Goal: Task Accomplishment & Management: Manage account settings

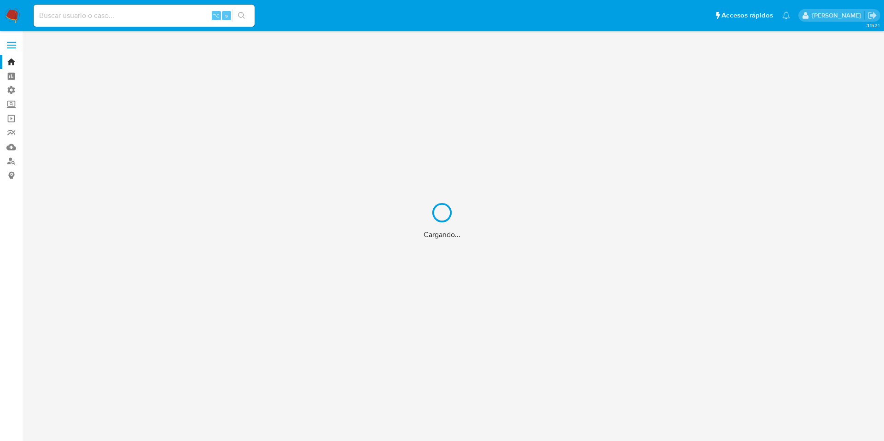
click at [4, 82] on div "Cargando..." at bounding box center [442, 220] width 884 height 441
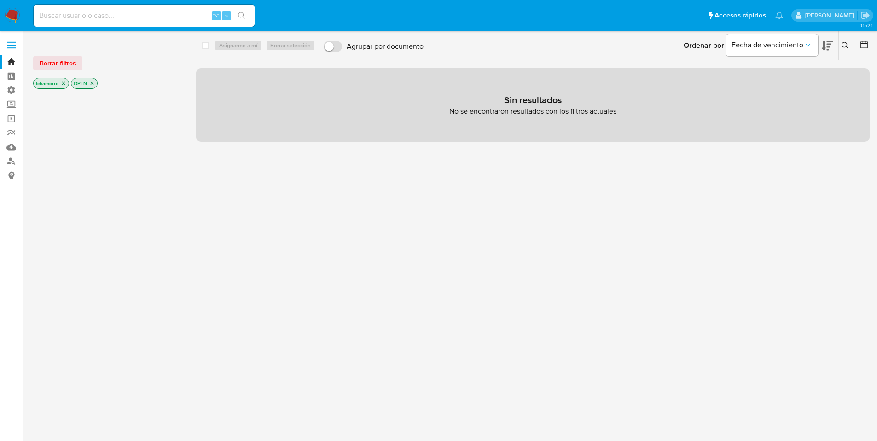
click at [12, 45] on span at bounding box center [11, 45] width 9 height 1
click at [0, 0] on input "checkbox" at bounding box center [0, 0] width 0 height 0
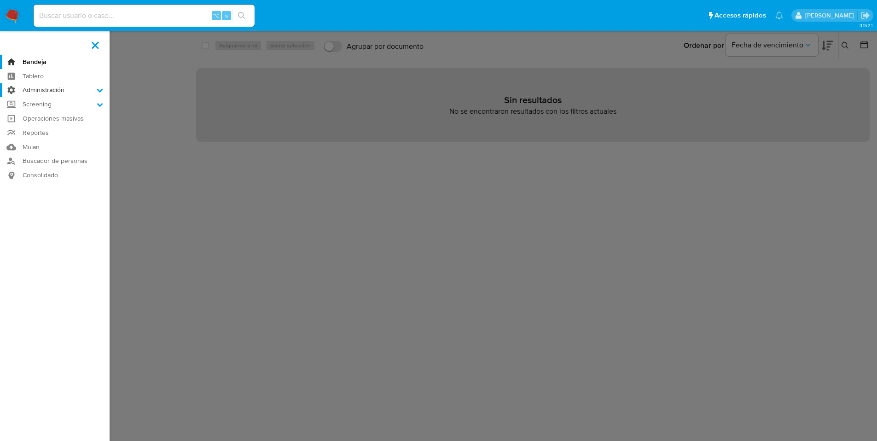
click at [36, 88] on label "Administración" at bounding box center [55, 90] width 110 height 14
click at [0, 0] on input "Administración" at bounding box center [0, 0] width 0 height 0
click at [40, 103] on link "Reglas" at bounding box center [55, 103] width 110 height 12
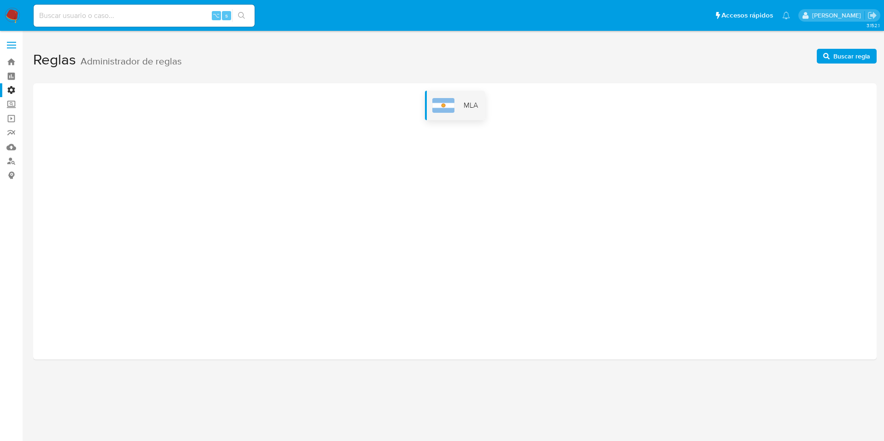
click at [464, 111] on div "MLA" at bounding box center [455, 105] width 60 height 29
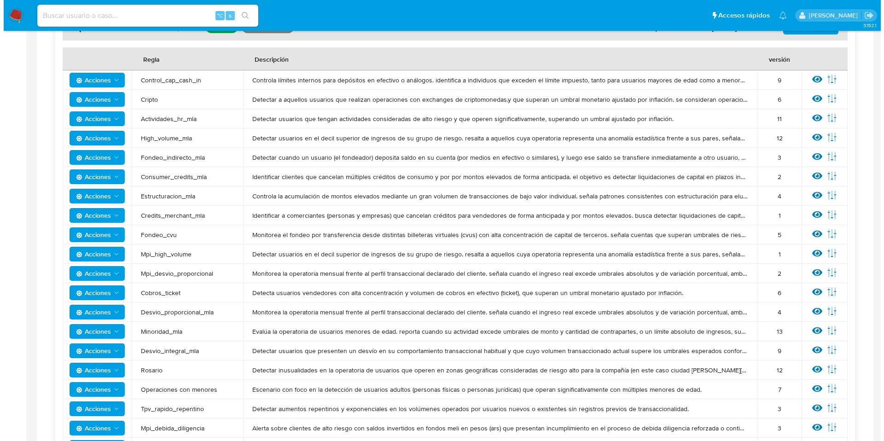
scroll to position [175, 0]
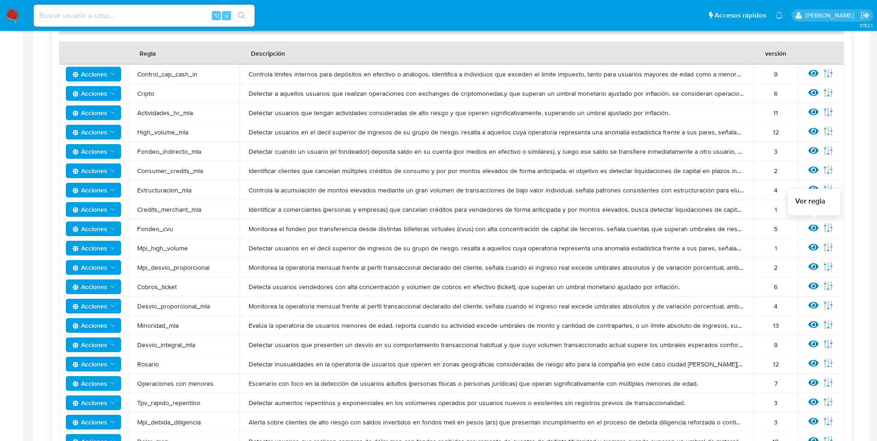
click at [814, 226] on icon at bounding box center [813, 228] width 10 height 10
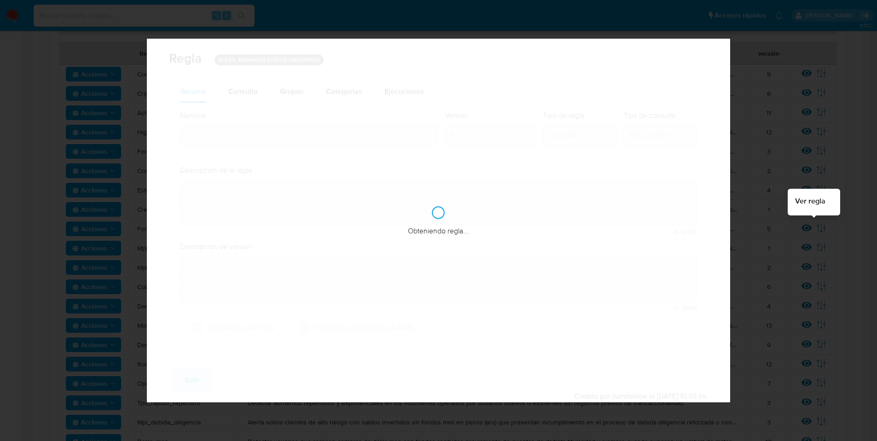
type input "Fondeo_cvu"
type textarea "Monitorea el fondeo por transferencia desde distintas billeteras virtuales (cvu…"
type textarea "Detectar usuarios que tengan fondeos excesivos por transferencias bancarias"
checkbox input "true"
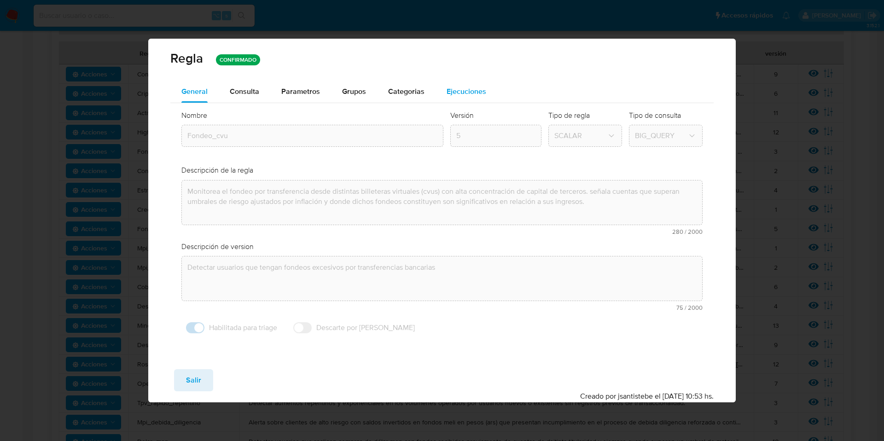
click at [446, 91] on span "Ejecuciones" at bounding box center [466, 91] width 40 height 11
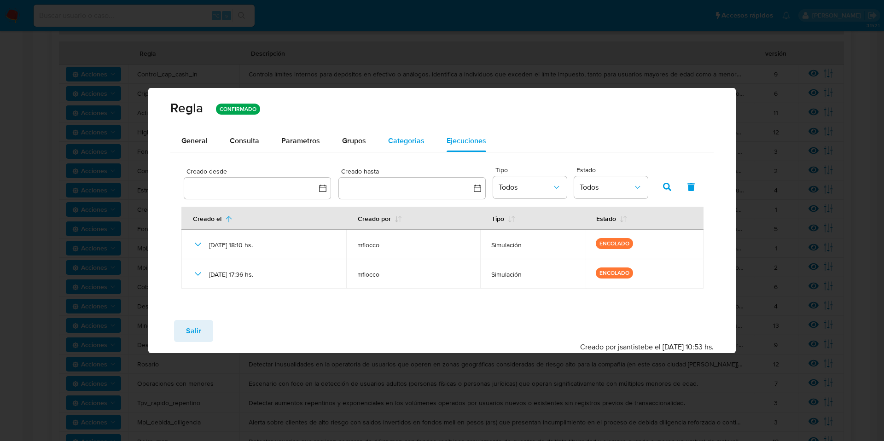
click at [407, 138] on span "Categorias" at bounding box center [406, 140] width 36 height 11
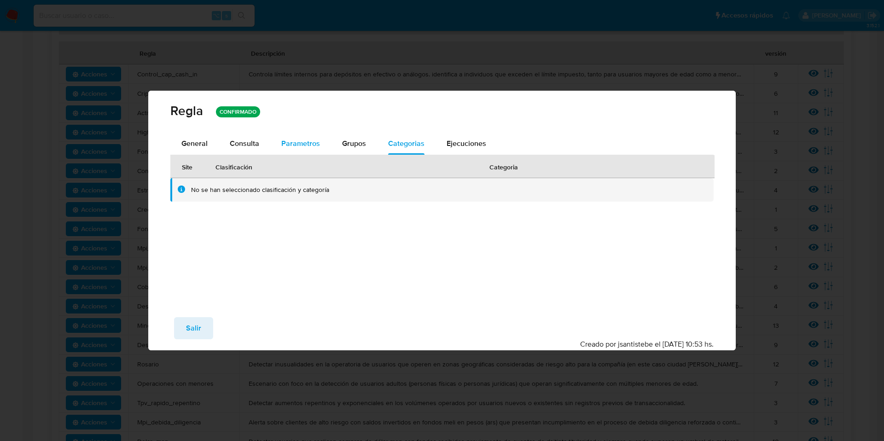
click at [316, 148] on span "Parametros" at bounding box center [300, 143] width 39 height 11
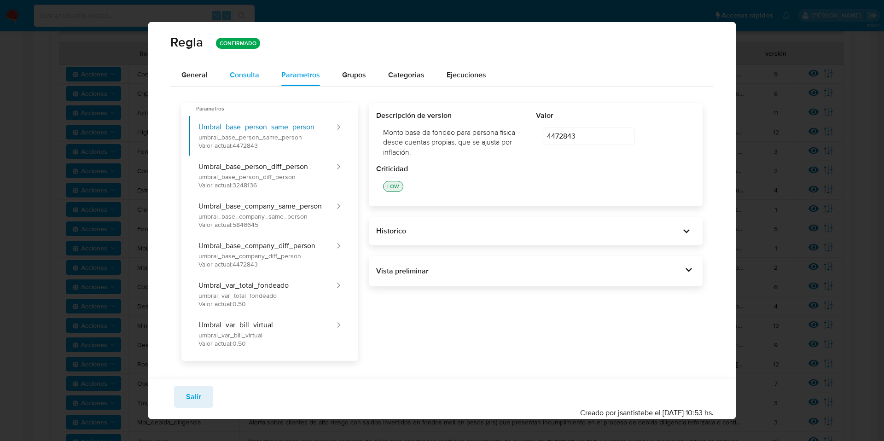
click at [249, 70] on span "Consulta" at bounding box center [244, 74] width 29 height 11
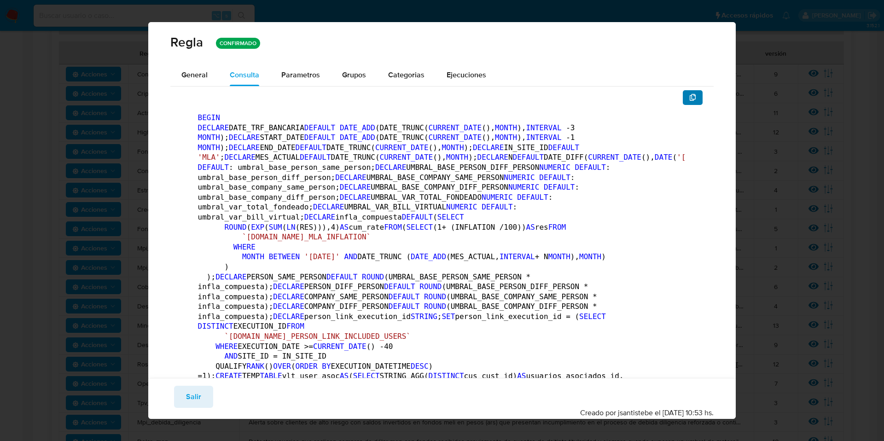
click at [689, 93] on span "button" at bounding box center [692, 97] width 7 height 13
click at [331, 76] on button "Grupos" at bounding box center [354, 75] width 46 height 22
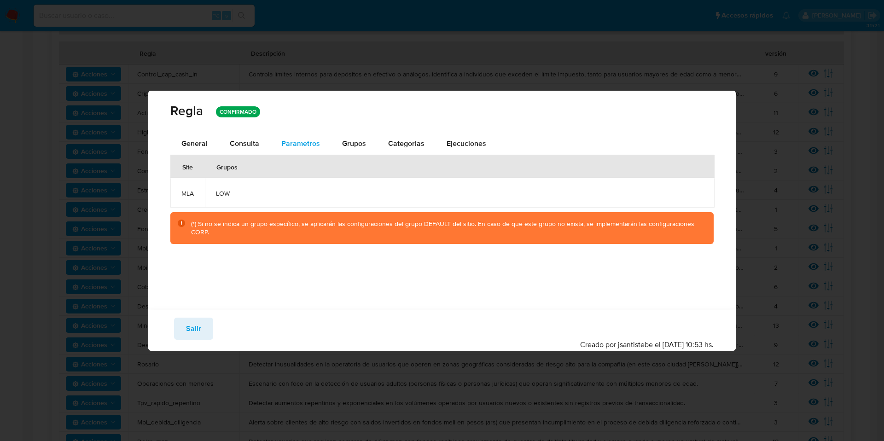
click at [293, 144] on span "Parametros" at bounding box center [300, 143] width 39 height 11
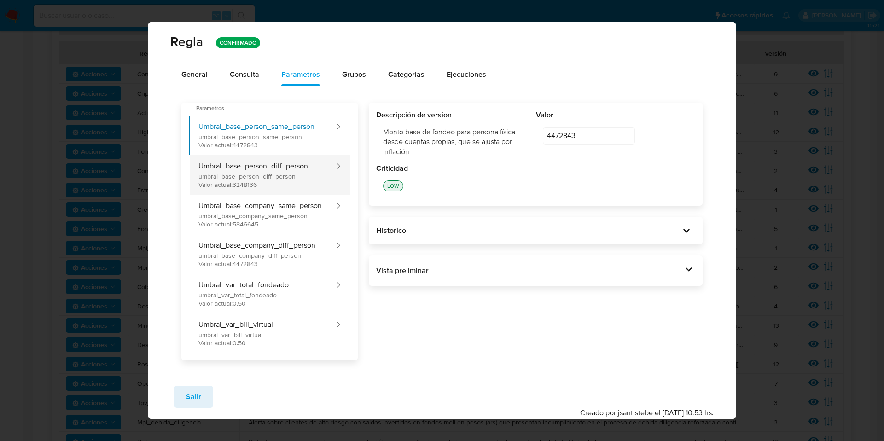
scroll to position [0, 0]
click at [530, 229] on div "Historico" at bounding box center [528, 231] width 304 height 10
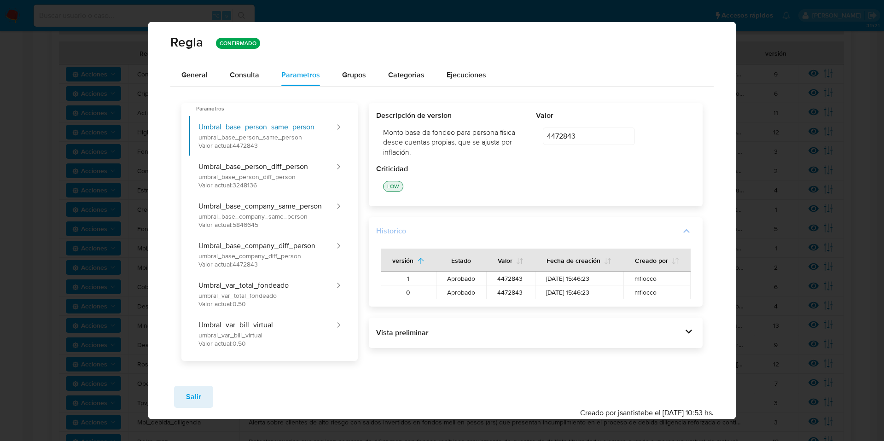
click at [529, 231] on div "Historico" at bounding box center [528, 231] width 304 height 10
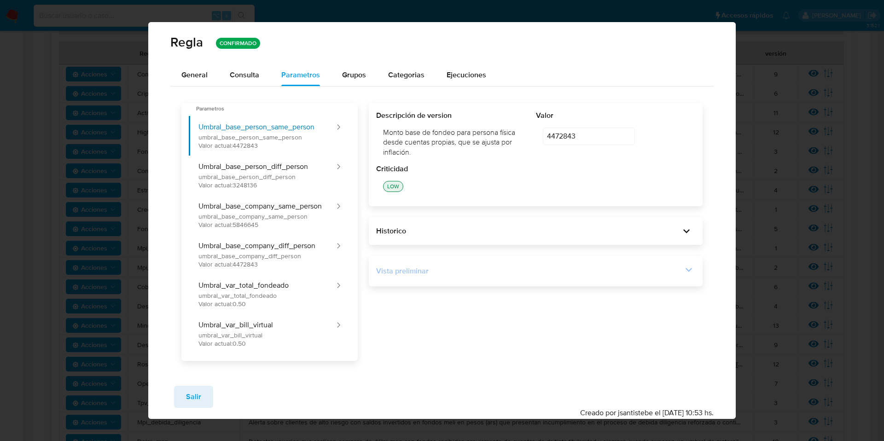
click at [529, 263] on div "Vista preliminar" at bounding box center [535, 271] width 319 height 16
click at [685, 269] on icon at bounding box center [688, 270] width 6 height 4
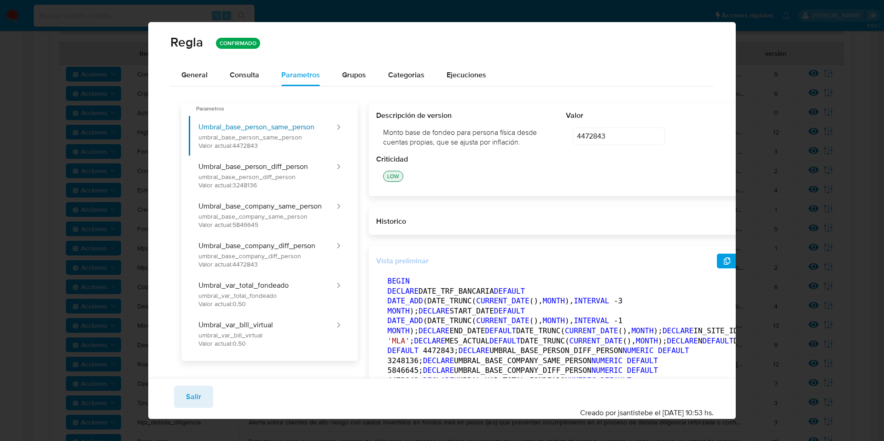
click at [742, 266] on icon at bounding box center [748, 259] width 13 height 13
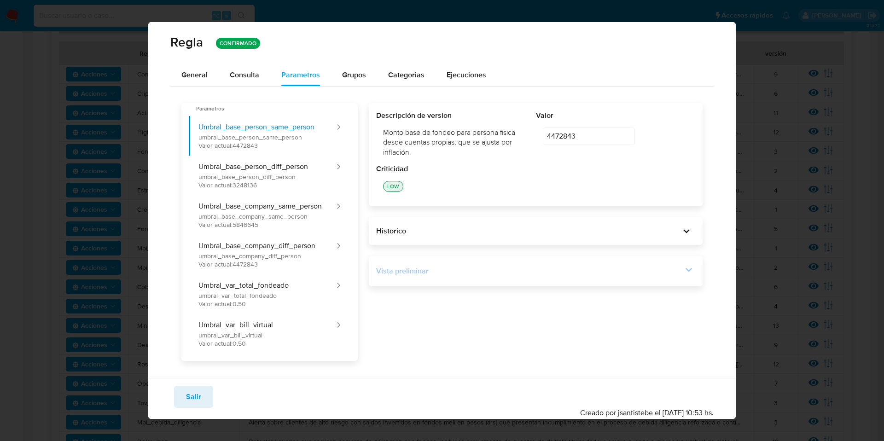
click at [435, 342] on div "Descripción de version Monto base de fondeo para persona física desde cuentas p…" at bounding box center [530, 232] width 345 height 258
